Goal: Communication & Community: Ask a question

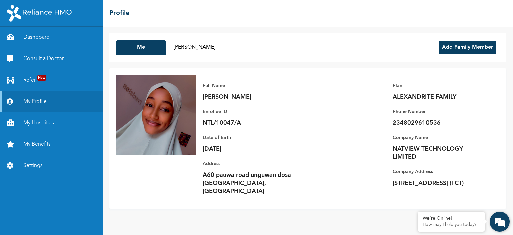
click at [499, 223] on em at bounding box center [500, 221] width 18 height 18
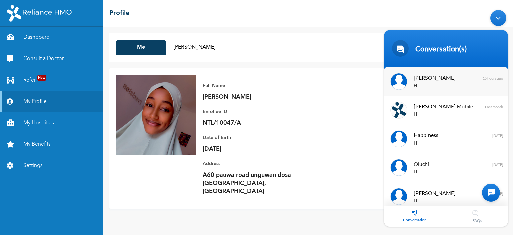
click at [446, 85] on div "Hi" at bounding box center [456, 86] width 84 height 8
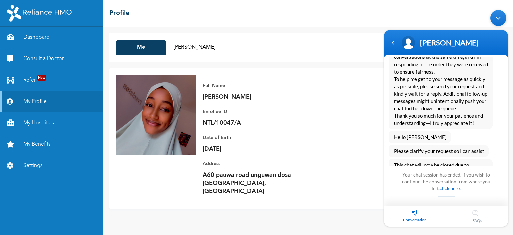
scroll to position [1503, 0]
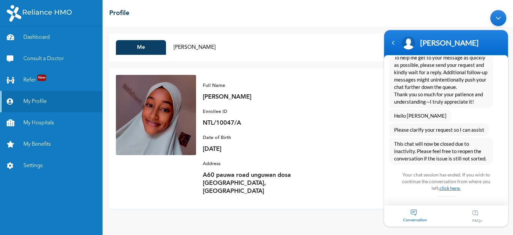
click at [447, 187] on link "click here." at bounding box center [450, 188] width 21 height 6
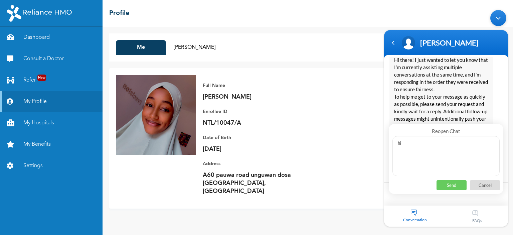
type textarea "h"
type textarea "Hi"
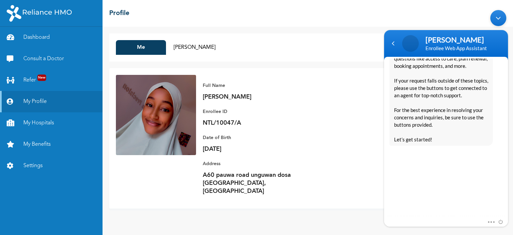
scroll to position [1754, 0]
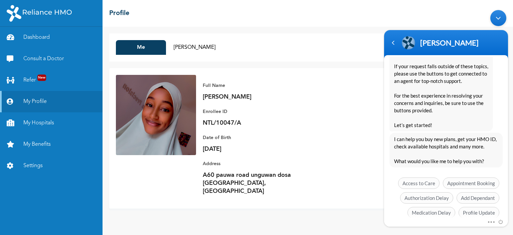
click at [466, 221] on span "See more options" at bounding box center [476, 226] width 46 height 11
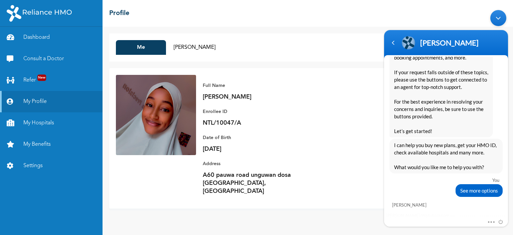
scroll to position [1812, 0]
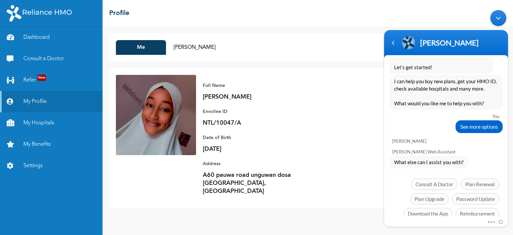
click at [463, 222] on span "Chat with an agent" at bounding box center [474, 227] width 50 height 11
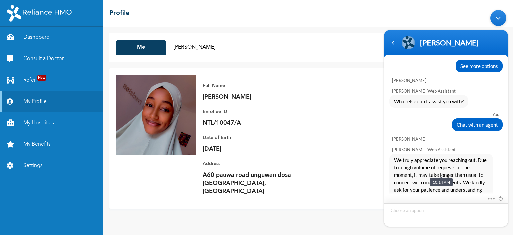
scroll to position [1923, 0]
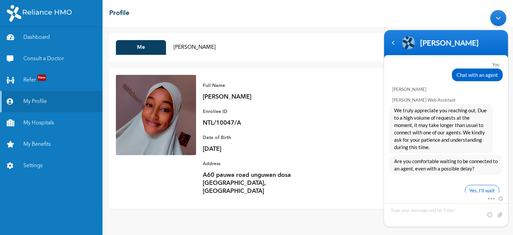
click at [476, 185] on span "Yes, I’ll wait" at bounding box center [482, 190] width 34 height 11
click at [477, 188] on span "Yes, I’ll wait" at bounding box center [485, 191] width 26 height 7
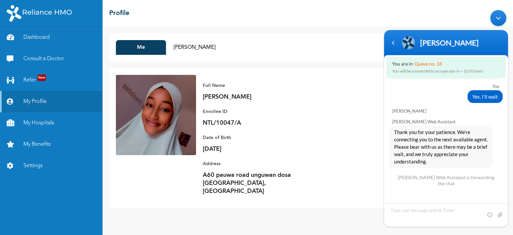
click at [504, 13] on div "Minimize live chat window" at bounding box center [498, 18] width 16 height 16
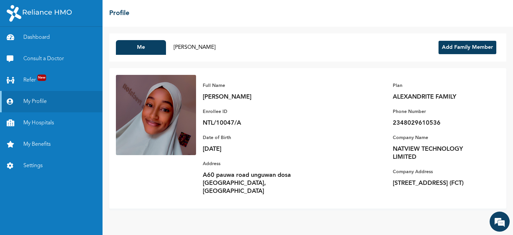
click at [178, 227] on div "Me [PERSON_NAME] Add Family Member Full Name [PERSON_NAME] Enrollee ID NTL/1004…" at bounding box center [308, 131] width 411 height 208
click at [495, 217] on em at bounding box center [500, 221] width 18 height 18
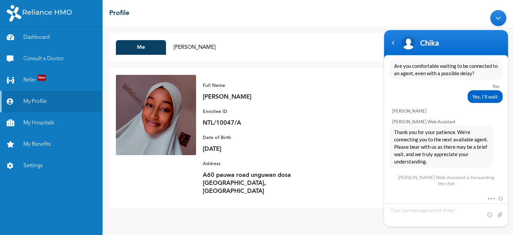
scroll to position [2075, 0]
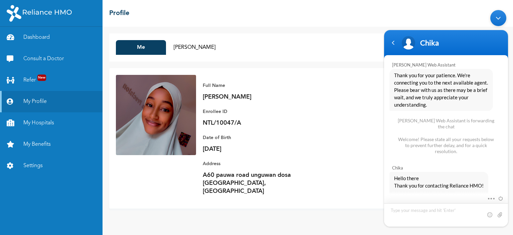
click at [409, 209] on textarea "Type your message and hit 'Enter'" at bounding box center [446, 214] width 124 height 23
type textarea "i"
type textarea "Hi"
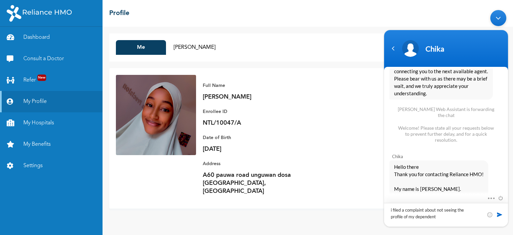
click at [446, 218] on textarea "i filed a complaint about not seeing the profile of my dependent" at bounding box center [446, 215] width 124 height 24
type textarea "i filed a complaint about not seeing the profile of my dependents on my profile"
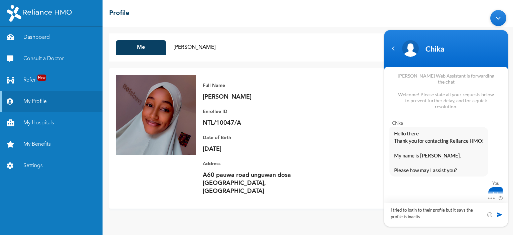
type textarea "i tried to login to their profile but it says the profile is inactive"
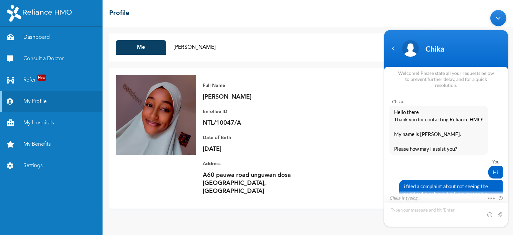
scroll to position [2183, 0]
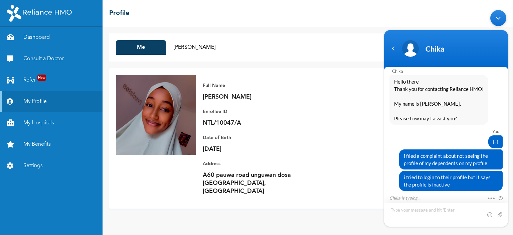
click at [411, 212] on textarea "Type your message and hit 'Enter'" at bounding box center [446, 215] width 124 height 24
type textarea "ok"
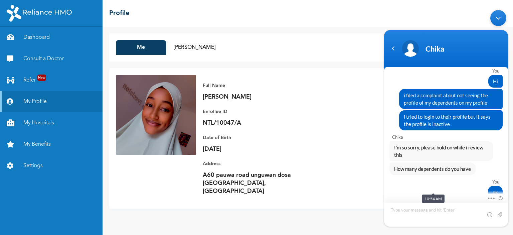
scroll to position [2231, 0]
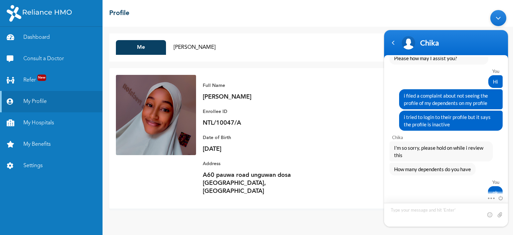
click at [414, 212] on textarea "Type your message and hit 'Enter'" at bounding box center [446, 215] width 124 height 24
type textarea "my mother and my sister"
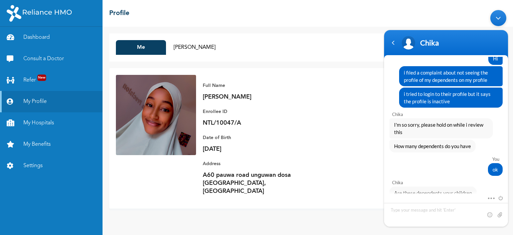
scroll to position [2292, 0]
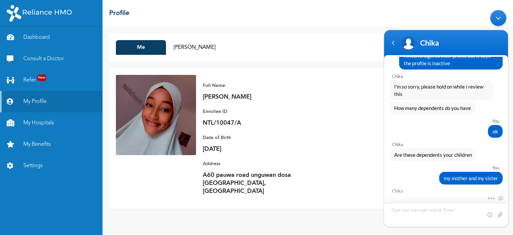
click at [400, 206] on textarea "Type your message and hit 'Enter'" at bounding box center [446, 215] width 124 height 24
click at [400, 206] on textarea "u guuys" at bounding box center [446, 215] width 124 height 24
type textarea "u guys are not serious, how would a person pay for family plan, and u say only …"
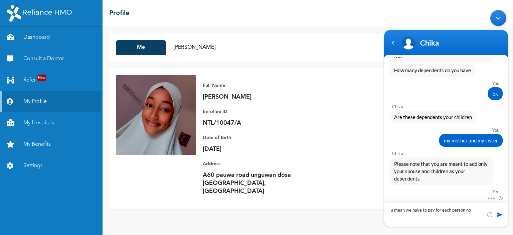
type textarea "u mean we have to pay for each person now"
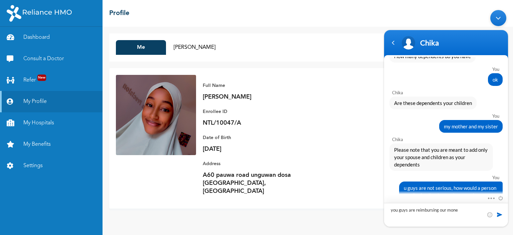
type textarea "you guys are reimbursing our money"
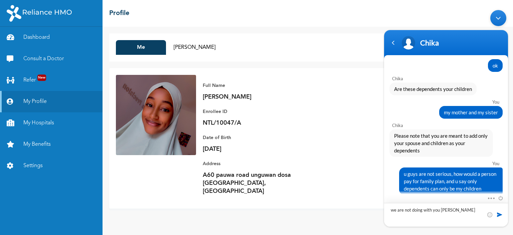
type textarea "we are not doing with you again"
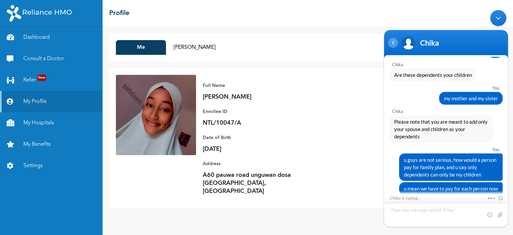
click at [396, 46] on div "Navigation go back" at bounding box center [393, 43] width 10 height 10
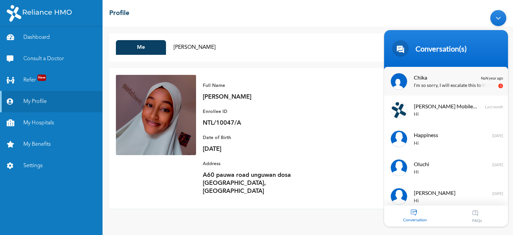
click at [452, 75] on div "Chika I'm so sorry, I will escalate this to the team please" at bounding box center [456, 81] width 84 height 17
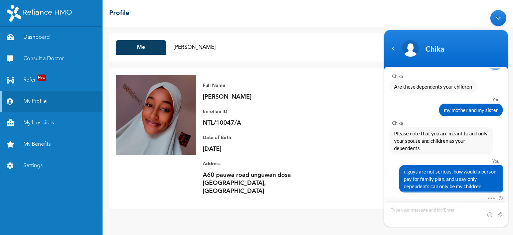
scroll to position [2414, 0]
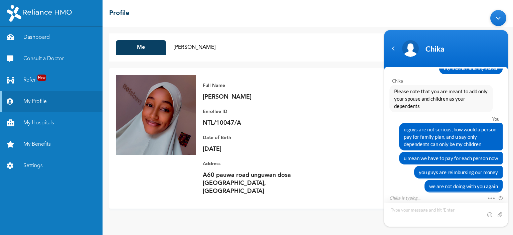
click at [404, 212] on textarea "Type your message and hit 'Enter'" at bounding box center [446, 215] width 124 height 24
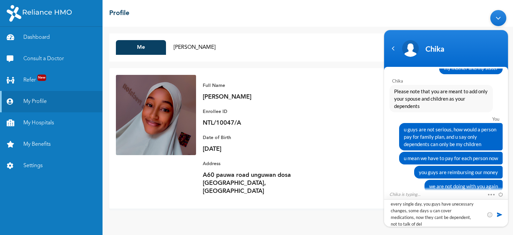
scroll to position [0, 0]
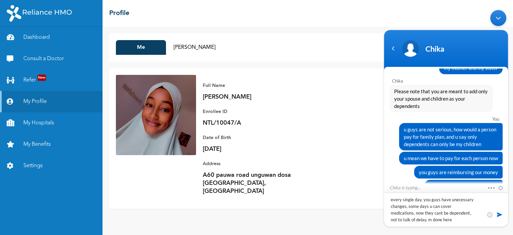
click at [441, 219] on textarea "every single day, you guys have unecessary changes, some days u can cover medic…" at bounding box center [446, 209] width 124 height 34
type textarea "every single day, you guys have unecessary changes, some days u can cover medic…"
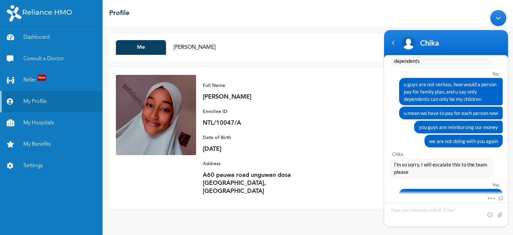
scroll to position [2471, 0]
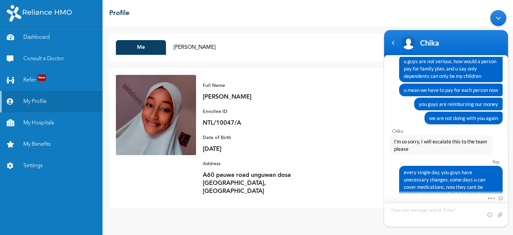
click at [404, 215] on textarea "Type your message and hit 'Enter'" at bounding box center [446, 215] width 124 height 24
type textarea "have you guys ever send us an email telling us about these changes?"
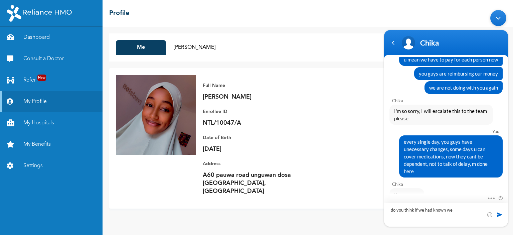
scroll to position [2524, 0]
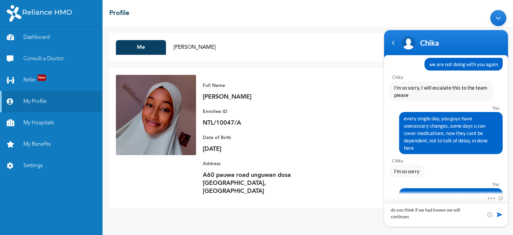
type textarea "do you think if we had known we will continue"
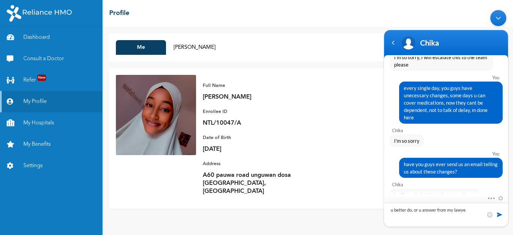
type textarea "u better do, or u answer from my lawyer"
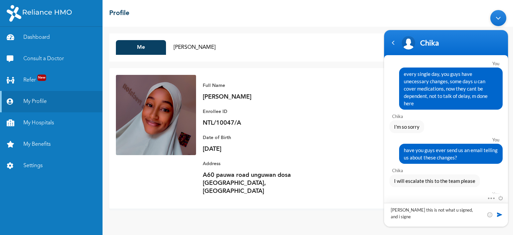
type textarea "[PERSON_NAME] this is not what u signed, and i signed"
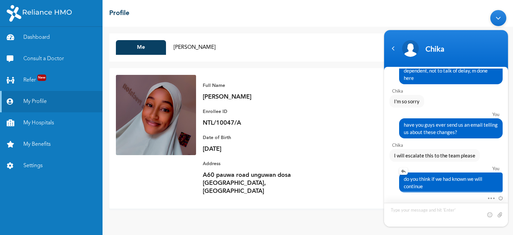
scroll to position [2606, 0]
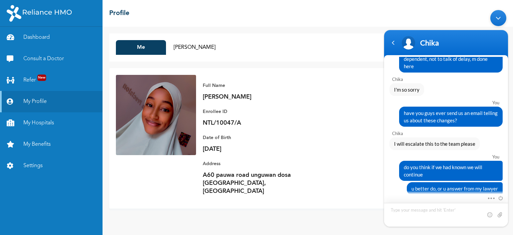
click at [426, 209] on textarea "Type your message and hit 'Enter'" at bounding box center [446, 215] width 124 height 24
type textarea "i await their feedback in the next 10 mins"
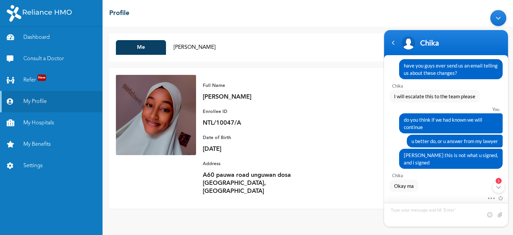
scroll to position [2667, 0]
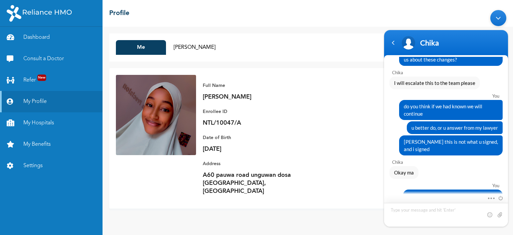
click at [403, 211] on textarea "Type your message and hit 'Enter'" at bounding box center [446, 215] width 124 height 24
click at [400, 214] on textarea "Type your message and hit 'Enter'" at bounding box center [446, 215] width 124 height 24
type textarea "because you dont value us"
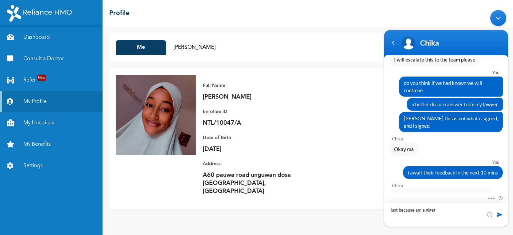
scroll to position [2713, 0]
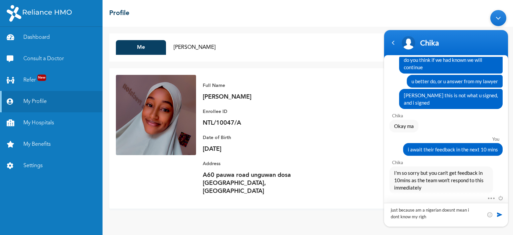
type textarea "just because am a nigerian doesnt mean i dont know my right"
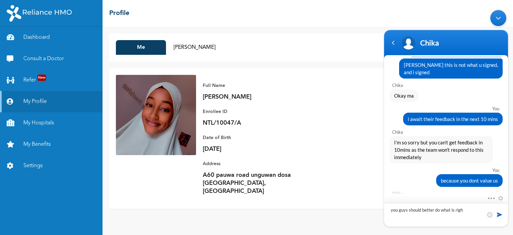
type textarea "you guys should better do what is right"
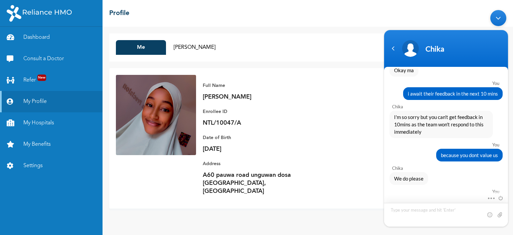
scroll to position [2781, 0]
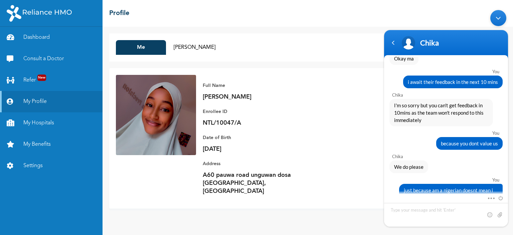
click at [496, 18] on div "Minimize live chat window" at bounding box center [498, 18] width 16 height 16
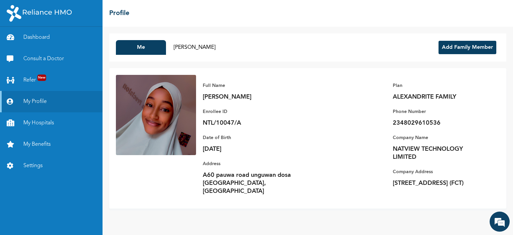
scroll to position [2814, 0]
click at [499, 215] on em at bounding box center [500, 221] width 18 height 18
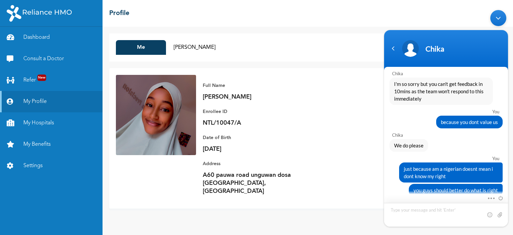
click at [406, 208] on textarea "Type your message and hit 'Enter'" at bounding box center [446, 215] width 124 height 24
type textarea "i am waiting for their feed back"
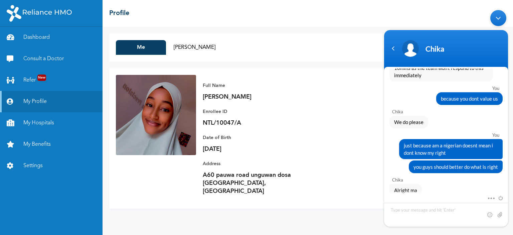
click at [500, 21] on div "Minimize live chat window" at bounding box center [498, 18] width 16 height 16
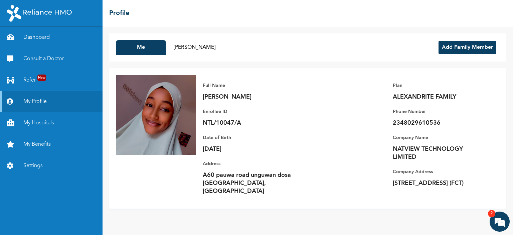
scroll to position [2874, 0]
click at [494, 218] on em at bounding box center [500, 221] width 18 height 18
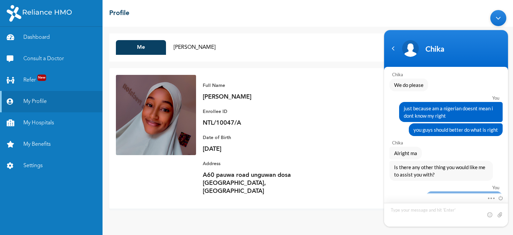
click at [445, 211] on textarea "Type your message and hit 'Enter'" at bounding box center [446, 215] width 124 height 24
type textarea "pk"
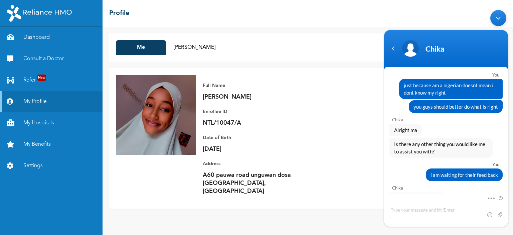
click at [493, 232] on span "pk" at bounding box center [495, 235] width 5 height 7
click at [421, 221] on textarea "Type your message and hit 'Enter'" at bounding box center [446, 215] width 124 height 24
type textarea "ok"
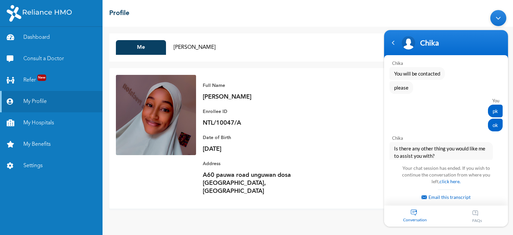
scroll to position [3097, 0]
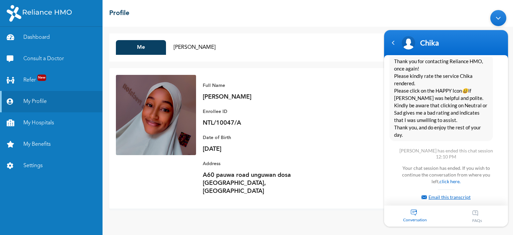
click at [447, 197] on link "Email this transcript" at bounding box center [446, 197] width 49 height 6
click at [461, 186] on input "[PERSON_NAME][EMAIL_ADDRESS][DOMAIN_NAME]" at bounding box center [447, 185] width 67 height 8
click at [489, 185] on em at bounding box center [487, 184] width 5 height 5
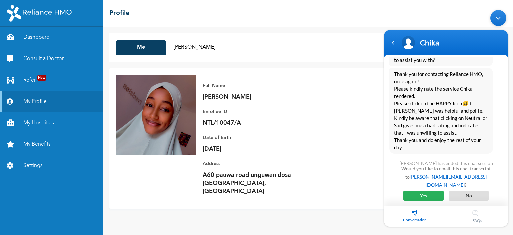
click at [431, 193] on span "Yes" at bounding box center [423, 195] width 40 height 10
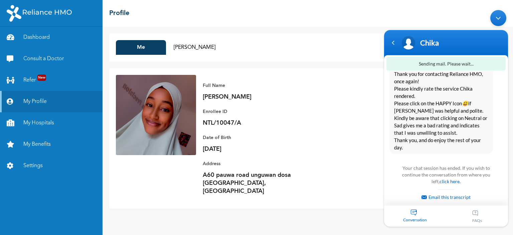
scroll to position [3097, 0]
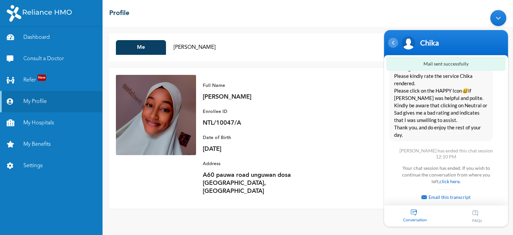
click at [392, 44] on div "Navigation go back" at bounding box center [393, 43] width 10 height 10
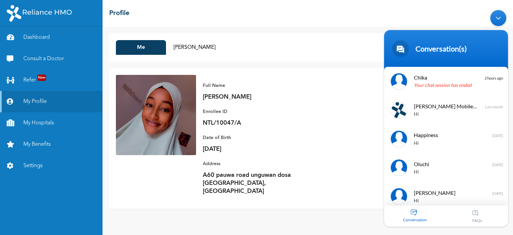
click at [492, 22] on div "Minimize live chat window" at bounding box center [498, 18] width 16 height 16
